Goal: Navigation & Orientation: Understand site structure

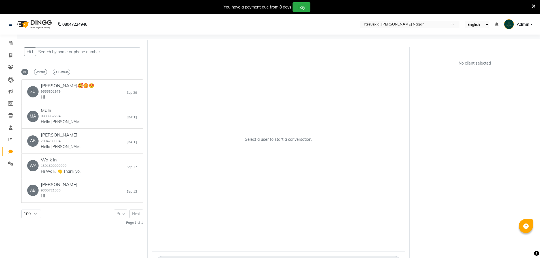
select select "100"
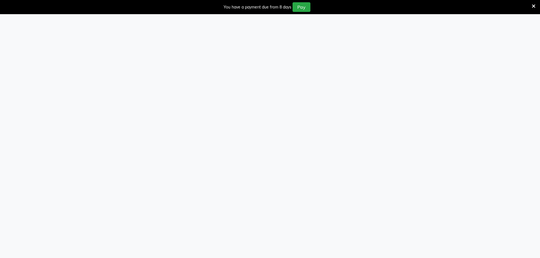
select select "100"
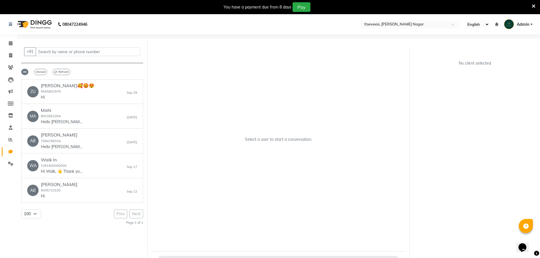
click at [528, 19] on nav "08047224946 Select Location × Itsevexia, [PERSON_NAME] Nagar English ENGLISH Es…" at bounding box center [270, 24] width 540 height 20
click at [529, 23] on span "Admin" at bounding box center [523, 25] width 12 height 6
drag, startPoint x: 442, startPoint y: 38, endPoint x: 364, endPoint y: 38, distance: 78.3
click at [442, 38] on div "08047224946 Select Location × Itsevexia, Sharda Nagar English ENGLISH Español ا…" at bounding box center [270, 145] width 540 height 263
click at [33, 24] on img at bounding box center [33, 24] width 39 height 16
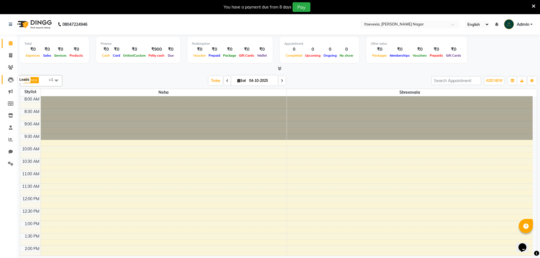
click at [10, 81] on icon at bounding box center [11, 80] width 6 height 6
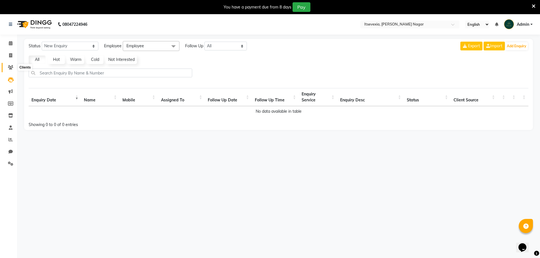
click at [10, 68] on icon at bounding box center [10, 67] width 5 height 4
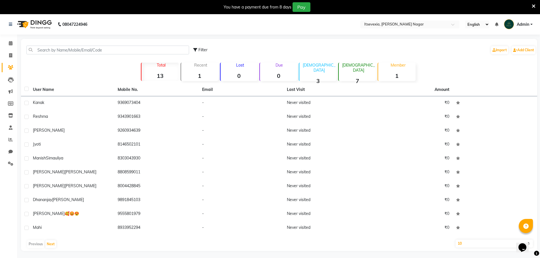
click at [127, 34] on nav "08047224946 Select Location × Itsevexia, Sharda Nagar English ENGLISH Español ا…" at bounding box center [270, 24] width 540 height 20
click at [35, 25] on img at bounding box center [33, 24] width 39 height 16
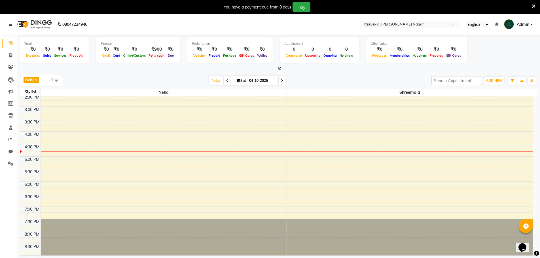
scroll to position [165, 0]
